Goal: Transaction & Acquisition: Purchase product/service

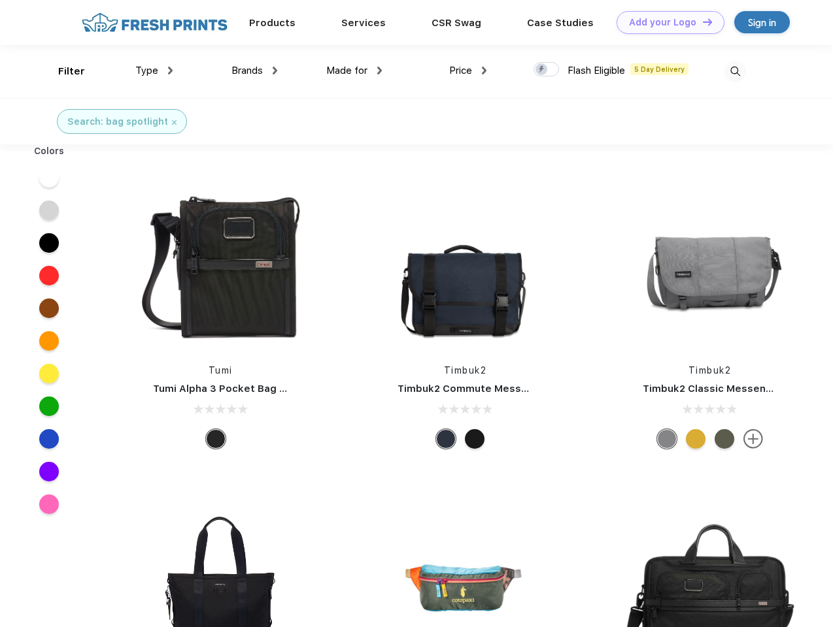
click at [665, 22] on link "Add your Logo Design Tool" at bounding box center [670, 22] width 108 height 23
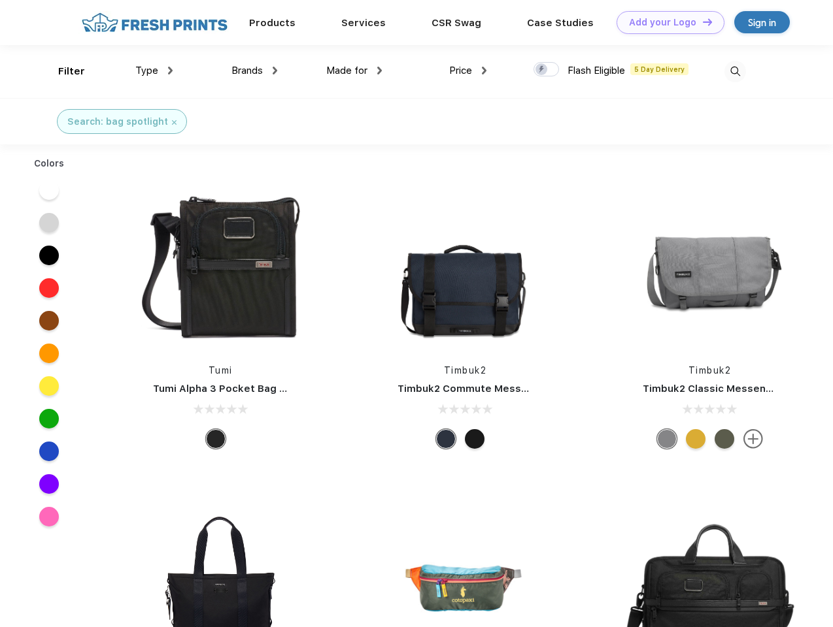
click at [0, 0] on div "Design Tool" at bounding box center [0, 0] width 0 height 0
click at [701, 22] on link "Add your Logo Design Tool" at bounding box center [670, 22] width 108 height 23
click at [63, 71] on div "Filter" at bounding box center [71, 71] width 27 height 15
click at [154, 71] on span "Type" at bounding box center [146, 71] width 23 height 12
click at [254, 71] on span "Brands" at bounding box center [246, 71] width 31 height 12
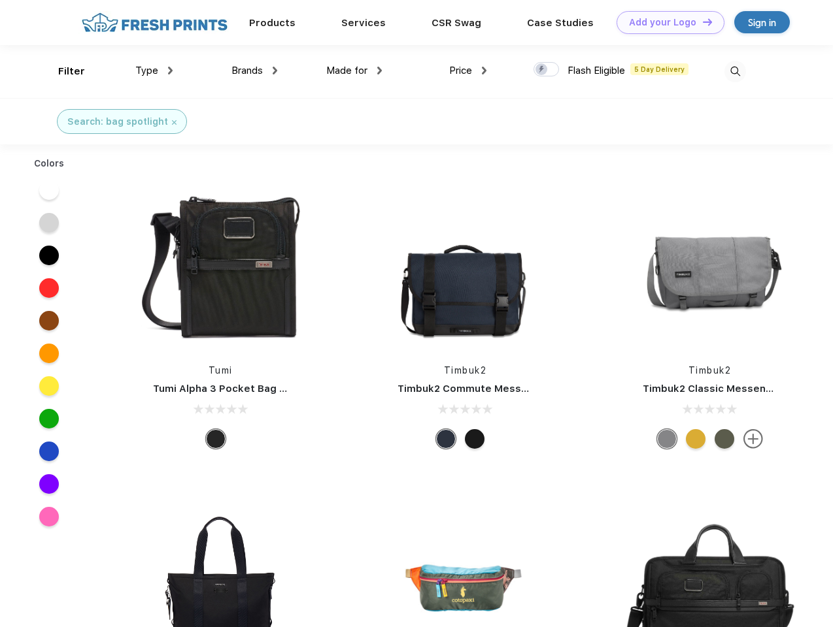
click at [354, 71] on span "Made for" at bounding box center [346, 71] width 41 height 12
click at [468, 71] on span "Price" at bounding box center [460, 71] width 23 height 12
click at [546, 70] on div at bounding box center [545, 69] width 25 height 14
click at [542, 70] on input "checkbox" at bounding box center [537, 65] width 8 height 8
click at [735, 71] on img at bounding box center [735, 72] width 22 height 22
